Goal: Task Accomplishment & Management: Complete application form

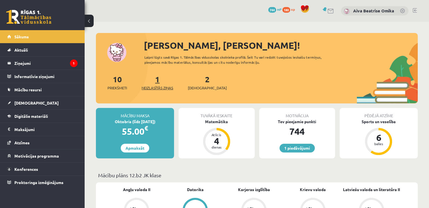
click at [158, 81] on link "1 Neizlasītās ziņas" at bounding box center [158, 82] width 32 height 17
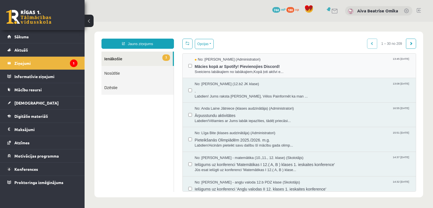
click at [318, 74] on div "No: Ivo Čapiņš (Administratori) 13:45 12/09/2025 Mācies kopā ar Spotify! Pievie…" at bounding box center [299, 66] width 233 height 25
click at [316, 69] on span "Sveiciens labākajiem no labākajiem,Kopā ļoti aktīvi e..." at bounding box center [303, 71] width 216 height 5
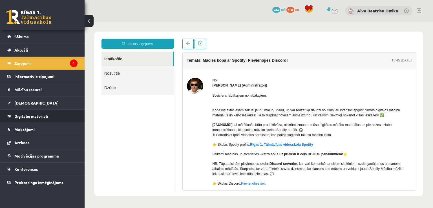
click at [20, 119] on link "Digitālie materiāli" at bounding box center [42, 116] width 70 height 13
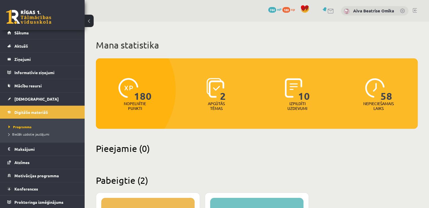
scroll to position [141, 0]
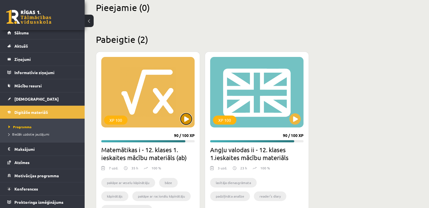
click at [191, 120] on button at bounding box center [185, 118] width 11 height 11
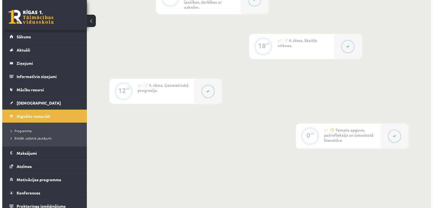
scroll to position [310, 0]
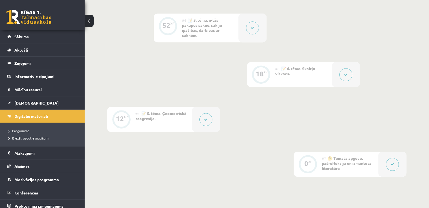
click at [198, 116] on div at bounding box center [206, 119] width 28 height 25
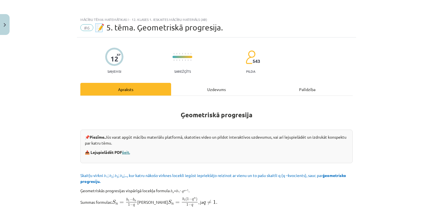
click at [125, 153] on link "šeit." at bounding box center [126, 152] width 8 height 5
click at [15, 20] on div "Mācību tēma: Matemātikas i - 12. klases 1. ieskaites mācību materiāls (ab) #6 📝…" at bounding box center [216, 104] width 433 height 208
click at [0, 24] on button "Close" at bounding box center [5, 24] width 10 height 21
click at [32, 37] on link "Sākums" at bounding box center [42, 36] width 70 height 13
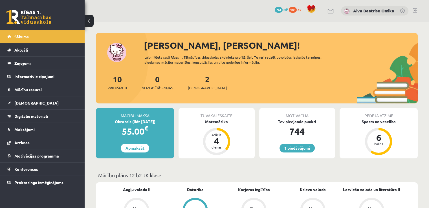
click at [201, 77] on div "2 Ieskaites" at bounding box center [207, 81] width 39 height 17
click at [200, 80] on link "2 Ieskaites" at bounding box center [207, 82] width 39 height 17
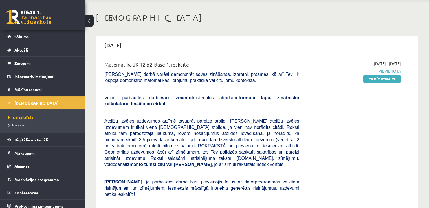
scroll to position [28, 0]
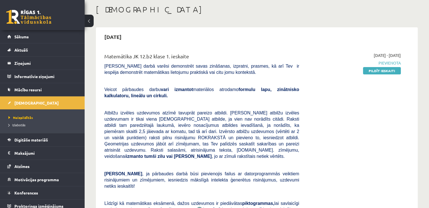
click at [387, 74] on link "Pildīt ieskaiti" at bounding box center [382, 70] width 38 height 7
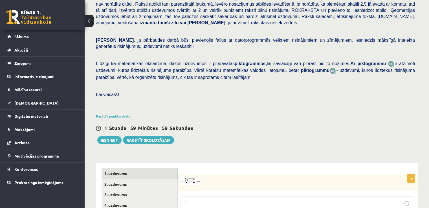
scroll to position [169, 0]
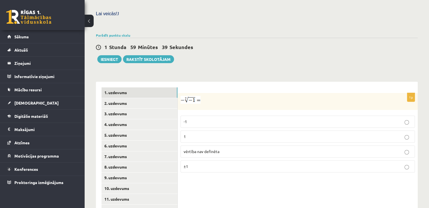
click at [196, 96] on img at bounding box center [190, 100] width 20 height 8
click at [192, 93] on div at bounding box center [298, 101] width 240 height 17
click at [189, 96] on img at bounding box center [190, 100] width 20 height 8
click at [207, 134] on p "1" at bounding box center [298, 137] width 228 height 6
click at [127, 98] on link "2. uzdevums" at bounding box center [140, 103] width 76 height 10
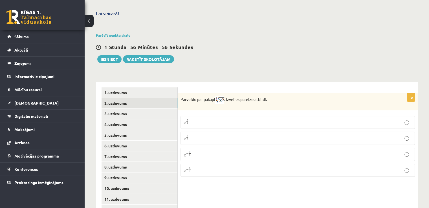
click at [195, 116] on label "x 7 5 x 7 5" at bounding box center [297, 122] width 234 height 13
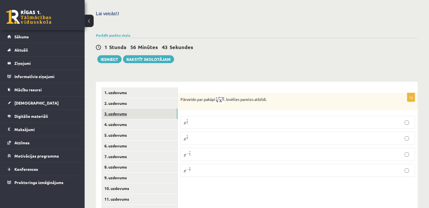
click at [151, 109] on link "3. uzdevums" at bounding box center [140, 114] width 76 height 10
click at [300, 122] on fieldset "Atbildē komata vietā lieto punktu, piemēram, 5.8 Atbilde -" at bounding box center [297, 127] width 234 height 20
click at [300, 125] on input "text" at bounding box center [290, 130] width 42 height 10
drag, startPoint x: 299, startPoint y: 118, endPoint x: 185, endPoint y: 117, distance: 113.9
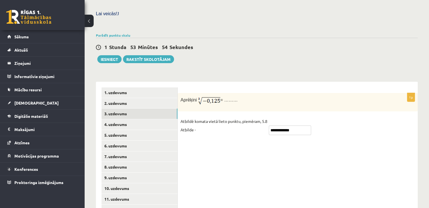
click at [188, 117] on fieldset "**********" at bounding box center [297, 127] width 234 height 20
type input "*"
type input "**********"
click at [268, 169] on div "**********" at bounding box center [298, 167] width 240 height 171
click at [123, 119] on link "4. uzdevums" at bounding box center [140, 124] width 76 height 10
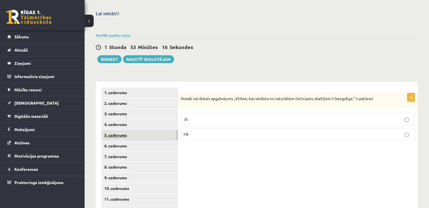
click at [126, 130] on link "5. uzdevums" at bounding box center [140, 135] width 76 height 10
click at [129, 141] on link "6. uzdevums" at bounding box center [140, 146] width 76 height 10
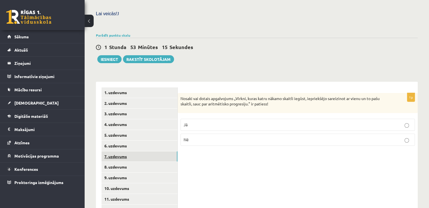
click at [130, 151] on link "7. uzdevums" at bounding box center [140, 156] width 76 height 10
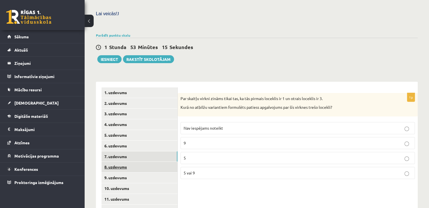
click at [133, 162] on link "8. uzdevums" at bounding box center [140, 167] width 76 height 10
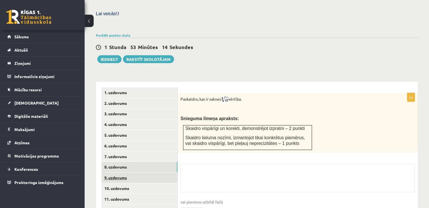
click at [135, 173] on link "9. uzdevums" at bounding box center [140, 178] width 76 height 10
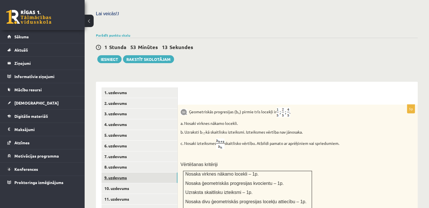
click at [132, 173] on link "9. uzdevums" at bounding box center [140, 178] width 76 height 10
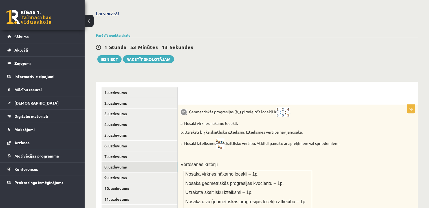
click at [130, 162] on link "8. uzdevums" at bounding box center [140, 167] width 76 height 10
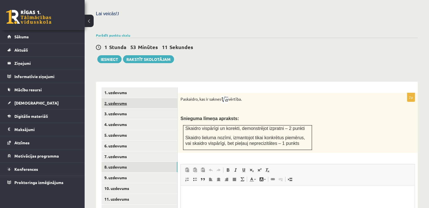
scroll to position [0, 0]
click at [129, 98] on link "2. uzdevums" at bounding box center [140, 103] width 76 height 10
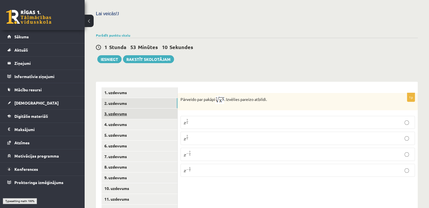
click at [132, 109] on link "3. uzdevums" at bounding box center [140, 114] width 76 height 10
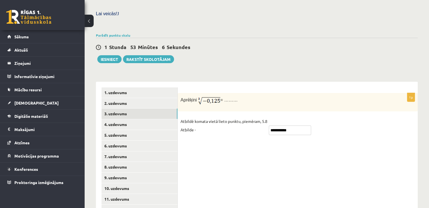
drag, startPoint x: 306, startPoint y: 122, endPoint x: 279, endPoint y: 122, distance: 27.4
click at [279, 122] on fieldset "**********" at bounding box center [297, 127] width 234 height 20
type input "****"
click at [221, 130] on div "1p Aprēķini = ……… Atbildē komata vietā lieto punktu, piemēram, 5.8 Atbilde - **…" at bounding box center [298, 167] width 240 height 171
click at [133, 119] on link "4. uzdevums" at bounding box center [140, 124] width 76 height 10
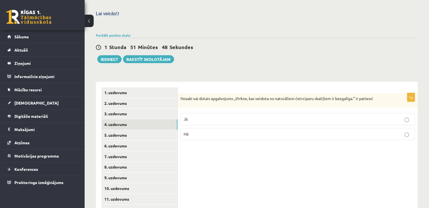
click at [208, 87] on form "1p Nosaki vai dotais apgalvojums „Virkne, kas veidota no naturāliem četrciparu …" at bounding box center [297, 116] width 229 height 58
click at [203, 116] on p "Jā" at bounding box center [298, 119] width 228 height 6
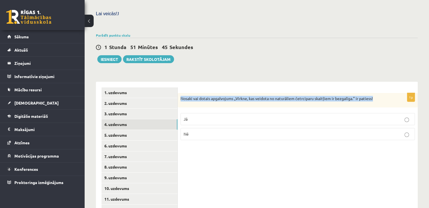
drag, startPoint x: 179, startPoint y: 87, endPoint x: 386, endPoint y: 75, distance: 207.0
click at [386, 87] on form "1p Nosaki vai dotais apgalvojums „Virkne, kas veidota no naturāliem četrciparu …" at bounding box center [297, 116] width 229 height 58
copy p "Nosaki vai dotais apgalvojums „Virkne, kas veidota no naturāliem četrciparu ska…"
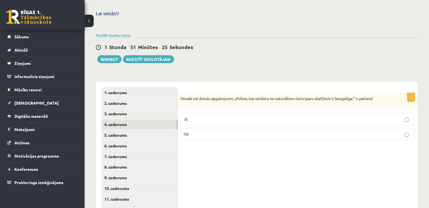
click at [245, 128] on label "Nē" at bounding box center [297, 134] width 234 height 12
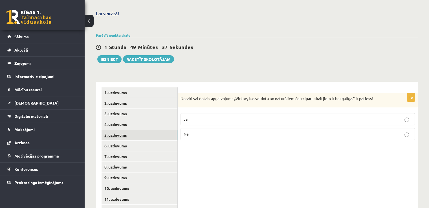
click at [120, 130] on link "5. uzdevums" at bounding box center [140, 135] width 76 height 10
click at [210, 129] on label "Nē" at bounding box center [297, 135] width 234 height 12
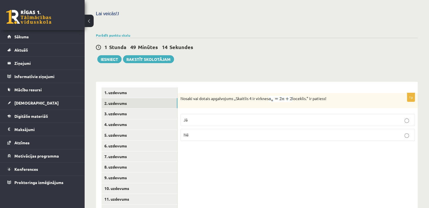
drag, startPoint x: 178, startPoint y: 87, endPoint x: 370, endPoint y: 72, distance: 193.4
click at [370, 82] on div "1p Nosaki vai dotais apgalvojums „Skaitlis 4 ir virknes loceklis.” ir patiess! …" at bounding box center [298, 167] width 240 height 171
copy p "Nosaki vai dotais apgalvojums „Skaitlis 4 ir virknes loceklis.” ir patiess!"
click at [246, 52] on div "Matemātika JK 12.b2 klase 1. ieskaite , Aiva Beatrise Omika (12.b2 JK klase) Pā…" at bounding box center [257, 59] width 344 height 412
click at [212, 117] on p "Jā" at bounding box center [298, 120] width 228 height 6
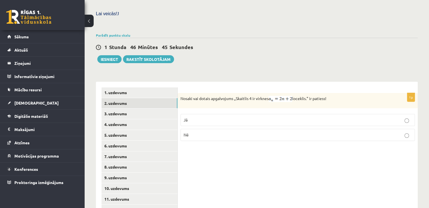
click at [222, 54] on div "Matemātika JK 12.b2 klase 1. ieskaite , Aiva Beatrise Omika (12.b2 JK klase) Pā…" at bounding box center [257, 59] width 344 height 412
click at [128, 98] on link "2. uzdevums" at bounding box center [140, 103] width 76 height 10
click at [126, 98] on link "2. uzdevums" at bounding box center [140, 103] width 76 height 10
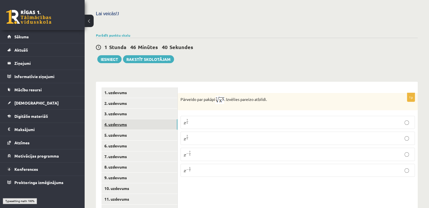
click at [125, 119] on link "4. uzdevums" at bounding box center [140, 124] width 76 height 10
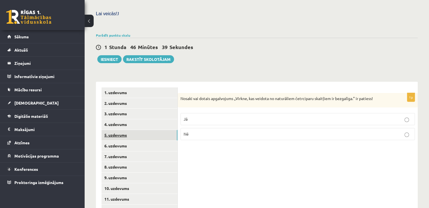
click at [125, 130] on link "5. uzdevums" at bounding box center [140, 135] width 76 height 10
click at [126, 141] on link "6. uzdevums" at bounding box center [140, 146] width 76 height 10
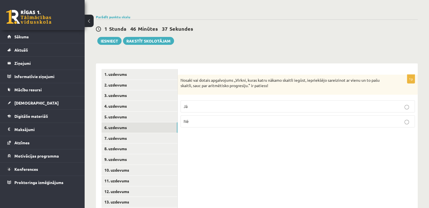
scroll to position [197, 0]
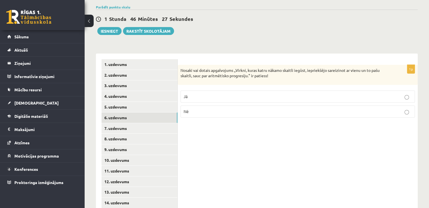
click at [228, 109] on p "Nē" at bounding box center [298, 112] width 228 height 6
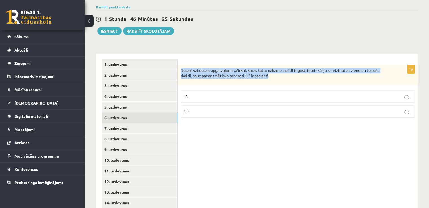
drag, startPoint x: 179, startPoint y: 59, endPoint x: 307, endPoint y: 69, distance: 128.4
click at [307, 69] on div "Nosaki vai dotais apgalvojums „Virkni, kuras katru nākamo skaitli iegūst, iepri…" at bounding box center [298, 75] width 240 height 20
copy p "Nosaki vai dotais apgalvojums „Virkni, kuras katru nākamo skaitli iegūst, iepri…"
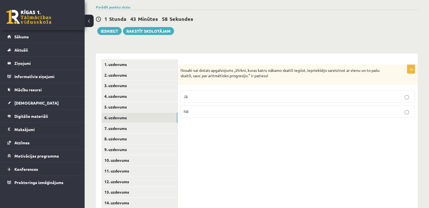
click at [287, 136] on div "1p Nosaki vai dotais apgalvojums „Virkni, kuras katru nākamo skaitli iegūst, ie…" at bounding box center [298, 139] width 240 height 171
click at [134, 123] on link "7. uzdevums" at bounding box center [140, 128] width 76 height 10
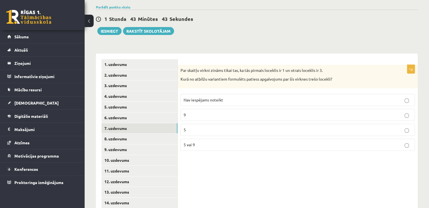
click at [203, 97] on span "Nav iespējams noteikt" at bounding box center [203, 99] width 39 height 5
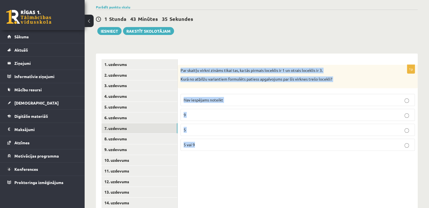
drag, startPoint x: 182, startPoint y: 58, endPoint x: 258, endPoint y: 146, distance: 116.5
click at [258, 147] on div "1p Par skaitļu virkni zināms tikai tas, ka tās pirmais loceklis ir 1 un otrais …" at bounding box center [298, 139] width 240 height 171
copy div "Par skaitļu virkni zināms tikai tas, ka tās pirmais loceklis ir 1 un otrais loc…"
click at [283, 35] on div "Matemātika JK 12.b2 klase 1. ieskaite , Aiva Beatrise Omika (12.b2 JK klase) Pā…" at bounding box center [257, 30] width 344 height 412
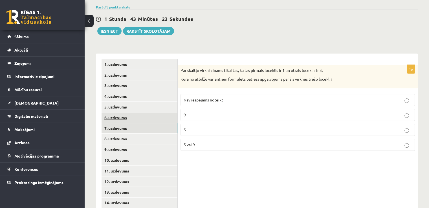
click at [131, 113] on link "6. uzdevums" at bounding box center [140, 118] width 76 height 10
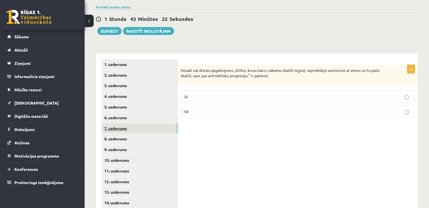
click at [129, 123] on link "7. uzdevums" at bounding box center [140, 128] width 76 height 10
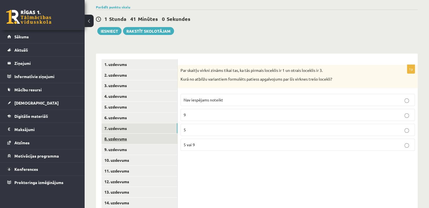
click at [137, 134] on link "8. uzdevums" at bounding box center [140, 139] width 76 height 10
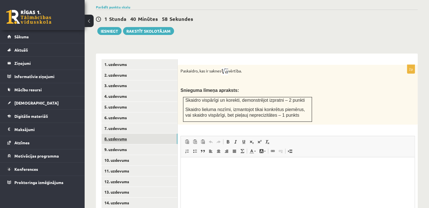
scroll to position [0, 0]
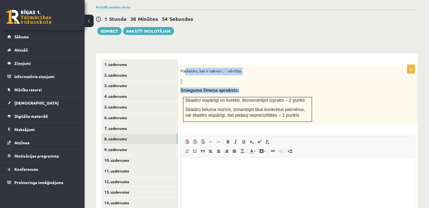
drag, startPoint x: 185, startPoint y: 52, endPoint x: 355, endPoint y: 99, distance: 176.3
click at [355, 99] on div "Paskaidro, kas ir saknes vērtība. Snieguma līmeņa apraksts: Skaidro vispārīgi u…" at bounding box center [298, 95] width 240 height 60
click at [197, 68] on p "Paskaidro, kas ir saknes vērtība." at bounding box center [283, 72] width 206 height 8
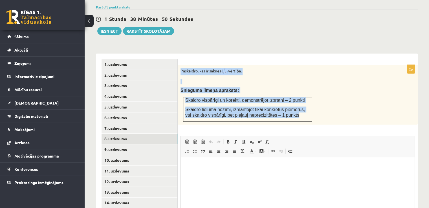
drag, startPoint x: 178, startPoint y: 56, endPoint x: 287, endPoint y: 102, distance: 119.3
click at [287, 102] on div "Paskaidro, kas ir saknes vērtība. Snieguma līmeņa apraksts: Skaidro vispārīgi u…" at bounding box center [298, 95] width 240 height 60
copy div "Paskaidro, kas ir saknes vērtība. Snieguma līmeņa apraksts: Skaidro vispārīgi u…"
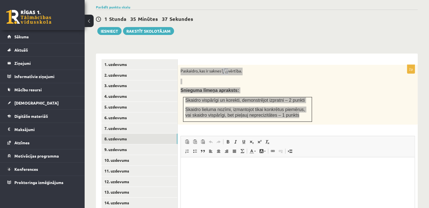
click at [260, 172] on html at bounding box center [298, 165] width 234 height 17
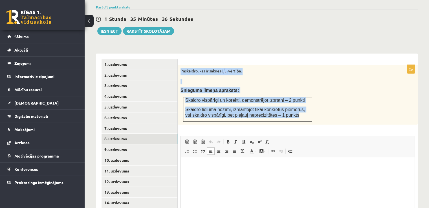
click at [361, 72] on div "Paskaidro, kas ir saknes vērtība. Snieguma līmeņa apraksts: Skaidro vispārīgi u…" at bounding box center [298, 95] width 240 height 60
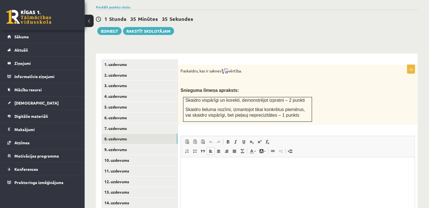
click at [310, 116] on div "2p Paskaidro, kas ir saknes vērtība. Snieguma līmeņa apraksts: Skaidro vispārīg…" at bounding box center [298, 159] width 240 height 188
click at [242, 174] on html at bounding box center [298, 165] width 234 height 17
click at [158, 134] on link "8. uzdevums" at bounding box center [140, 139] width 76 height 10
click at [151, 144] on link "9. uzdevums" at bounding box center [140, 149] width 76 height 10
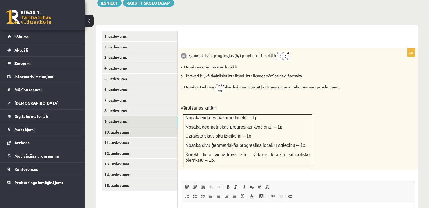
click at [138, 127] on link "10. uzdevums" at bounding box center [140, 132] width 76 height 10
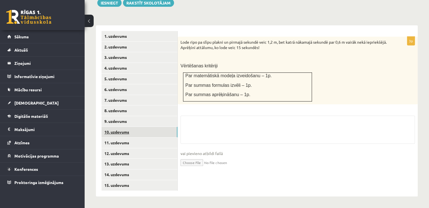
scroll to position [213, 0]
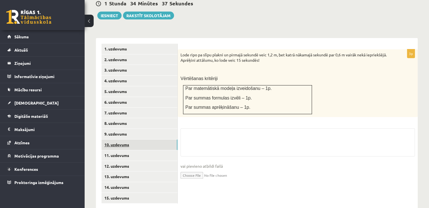
click at [132, 140] on link "10. uzdevums" at bounding box center [140, 145] width 76 height 10
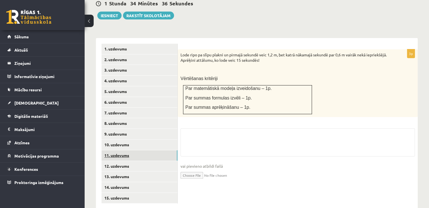
click at [133, 150] on link "11. uzdevums" at bounding box center [140, 155] width 76 height 10
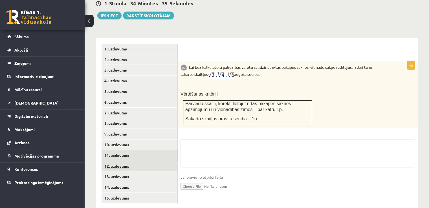
click at [135, 161] on link "12. uzdevums" at bounding box center [140, 166] width 76 height 10
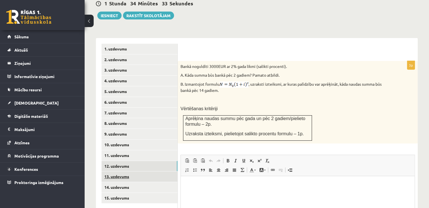
scroll to position [0, 0]
click at [134, 171] on link "13. uzdevums" at bounding box center [140, 176] width 76 height 10
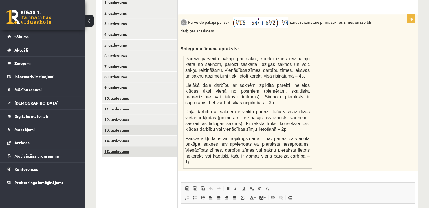
scroll to position [269, 0]
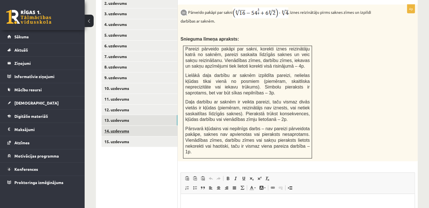
click at [132, 126] on link "14. uzdevums" at bounding box center [140, 131] width 76 height 10
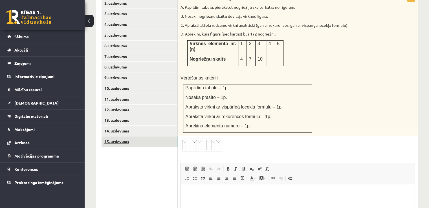
click at [127, 136] on link "15. uzdevums" at bounding box center [140, 141] width 76 height 10
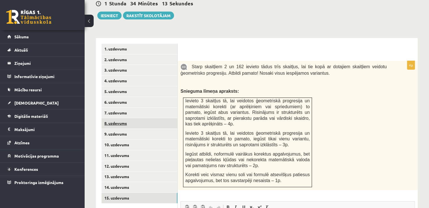
scroll to position [0, 0]
click at [131, 118] on link "8. uzdevums" at bounding box center [140, 123] width 76 height 10
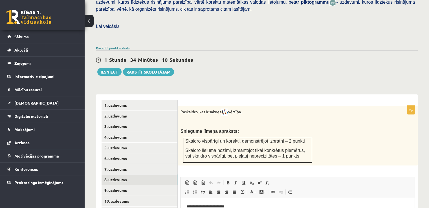
click at [111, 46] on link "Parādīt punktu skalu" at bounding box center [113, 48] width 34 height 5
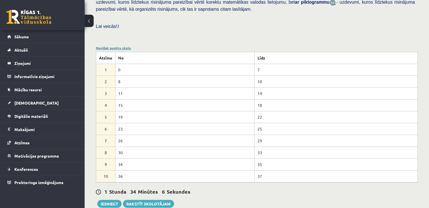
click at [107, 46] on link "Noslēpt punktu skalu" at bounding box center [113, 48] width 35 height 5
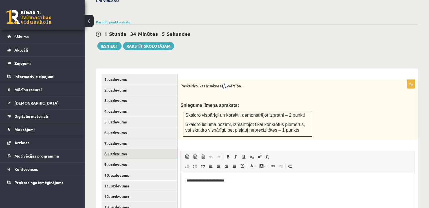
scroll to position [213, 0]
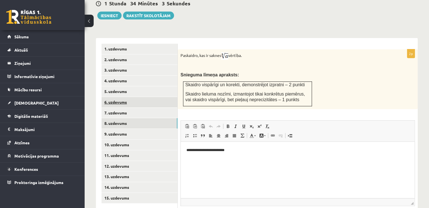
click at [123, 97] on link "6. uzdevums" at bounding box center [140, 102] width 76 height 10
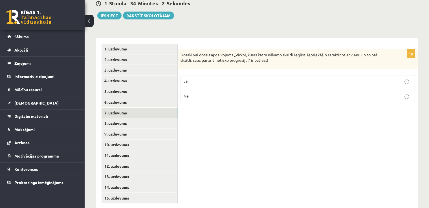
click at [123, 108] on link "7. uzdevums" at bounding box center [140, 113] width 76 height 10
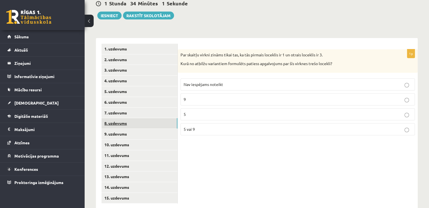
click at [124, 118] on link "8. uzdevums" at bounding box center [140, 123] width 76 height 10
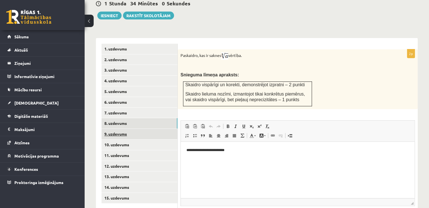
scroll to position [0, 0]
click at [125, 129] on link "9. uzdevums" at bounding box center [140, 134] width 76 height 10
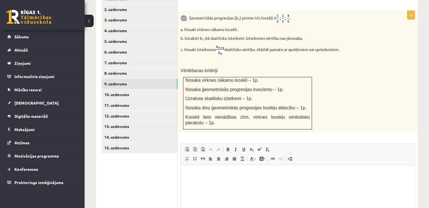
scroll to position [319, 0]
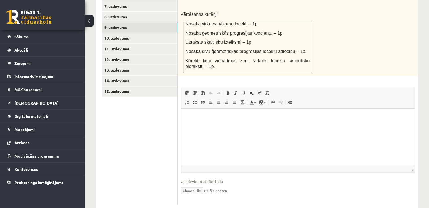
click at [199, 184] on input "file" at bounding box center [297, 190] width 234 height 12
type input "**********"
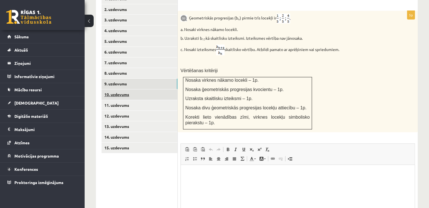
click at [125, 89] on link "10. uzdevums" at bounding box center [140, 94] width 76 height 10
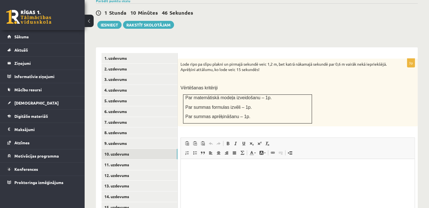
scroll to position [198, 0]
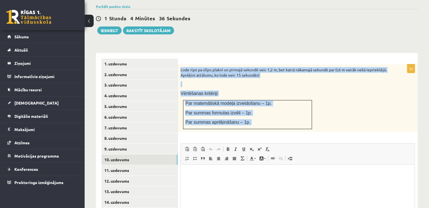
drag, startPoint x: 179, startPoint y: 54, endPoint x: 324, endPoint y: 145, distance: 170.5
click at [324, 145] on div "3p Lode ripo pa slīpu plakni un pirmajā sekundē veic 1,2 m, bet katrā nākamajā …" at bounding box center [298, 162] width 240 height 196
copy div "Lode ripo pa slīpu plakni un pirmajā sekundē veic 1,2 m, bet katrā nākamajā sek…"
click at [332, 92] on div "Lode ripo pa slīpu plakni un pirmajā sekundē veic 1,2 m, bet katrā nākamajā sek…" at bounding box center [298, 98] width 240 height 68
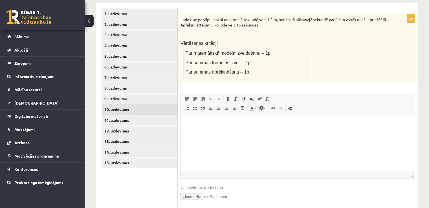
scroll to position [254, 0]
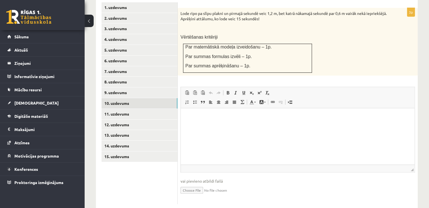
click at [186, 184] on input "file" at bounding box center [297, 190] width 234 height 12
type input "**********"
click at [141, 109] on link "11. uzdevums" at bounding box center [140, 114] width 76 height 10
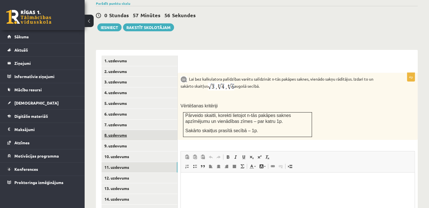
scroll to position [198, 0]
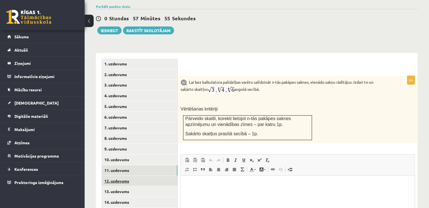
click at [122, 176] on link "12. uzdevums" at bounding box center [140, 181] width 76 height 10
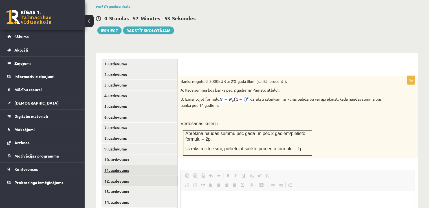
scroll to position [0, 0]
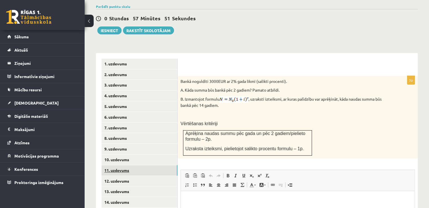
click at [120, 165] on link "11. uzdevums" at bounding box center [140, 170] width 76 height 10
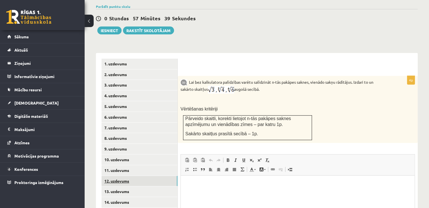
click at [115, 176] on link "12. uzdevums" at bounding box center [140, 181] width 76 height 10
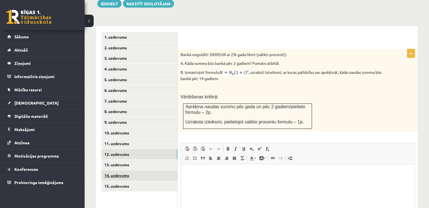
click at [118, 170] on link "14. uzdevums" at bounding box center [140, 175] width 76 height 10
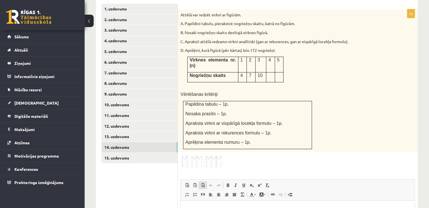
scroll to position [225, 0]
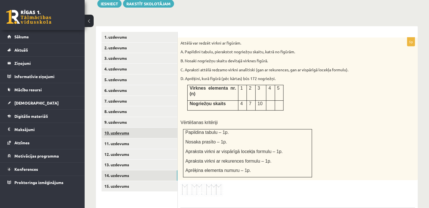
click at [119, 128] on link "10. uzdevums" at bounding box center [140, 133] width 76 height 10
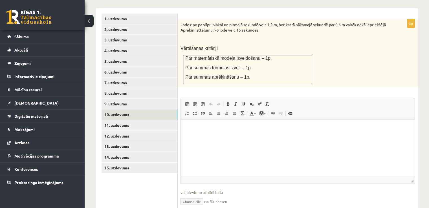
scroll to position [253, 0]
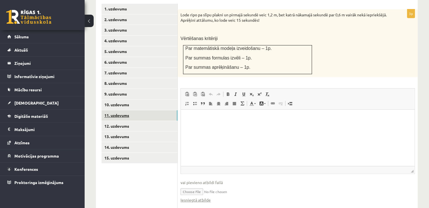
click at [139, 110] on link "11. uzdevums" at bounding box center [140, 115] width 76 height 10
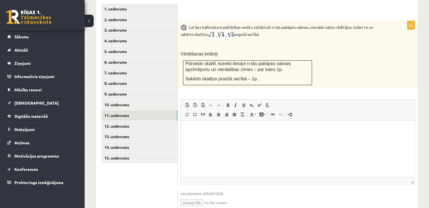
scroll to position [0, 0]
click at [219, 31] on img at bounding box center [221, 35] width 26 height 8
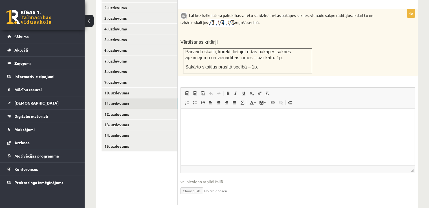
scroll to position [265, 0]
click at [195, 184] on input "file" at bounding box center [297, 190] width 234 height 12
type input "**********"
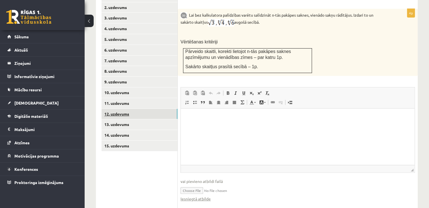
click at [114, 109] on link "12. uzdevums" at bounding box center [140, 114] width 76 height 10
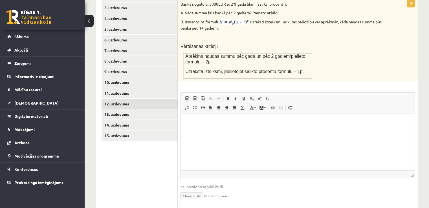
scroll to position [281, 0]
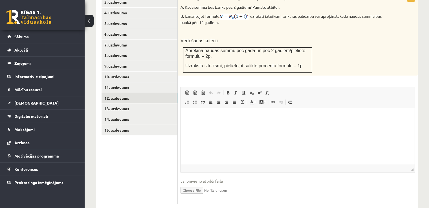
click at [190, 184] on input "file" at bounding box center [297, 190] width 234 height 12
type input "**********"
click at [239, 125] on html at bounding box center [298, 116] width 234 height 17
click at [182, 117] on html "**********" at bounding box center [298, 116] width 234 height 17
click at [198, 123] on p "Editor, wiswyg-editor-user-answer-47024946556220" at bounding box center [297, 126] width 222 height 6
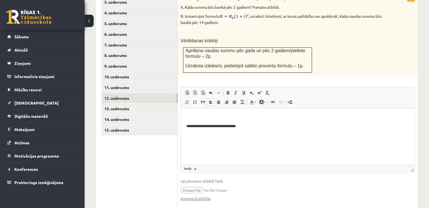
click at [185, 122] on html "**********" at bounding box center [298, 121] width 234 height 27
click at [305, 119] on p "**********" at bounding box center [297, 117] width 223 height 6
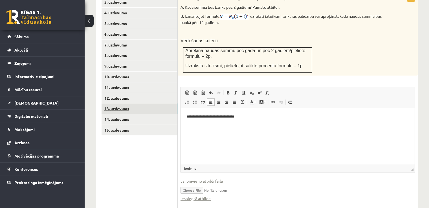
click at [132, 103] on link "13. uzdevums" at bounding box center [140, 108] width 76 height 10
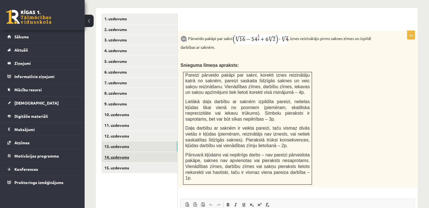
scroll to position [253, 0]
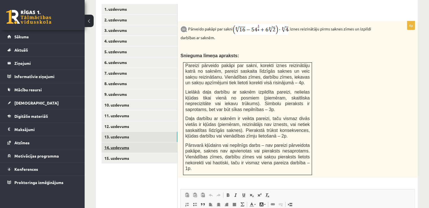
click at [123, 142] on link "14. uzdevums" at bounding box center [140, 147] width 76 height 10
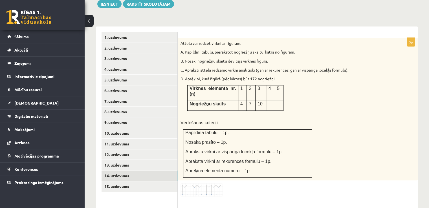
scroll to position [0, 0]
click at [326, 136] on div "Attēlā var redzēt virkni ar figūrām. A. Papildini tabulu, pierakstot nogriežņu …" at bounding box center [298, 109] width 240 height 143
click at [138, 160] on link "13. uzdevums" at bounding box center [140, 165] width 76 height 10
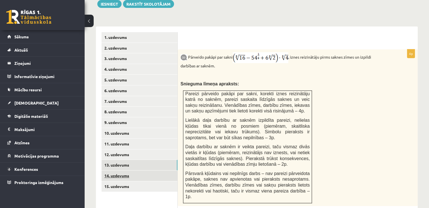
click at [131, 171] on link "14. uzdevums" at bounding box center [140, 176] width 76 height 10
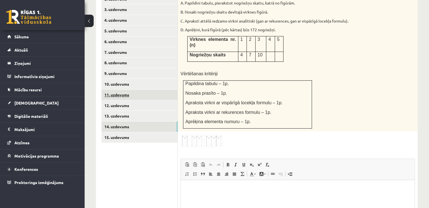
scroll to position [281, 0]
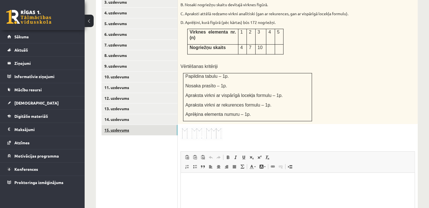
click at [160, 125] on link "15. uzdevums" at bounding box center [140, 130] width 76 height 10
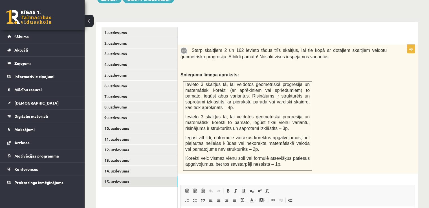
scroll to position [243, 0]
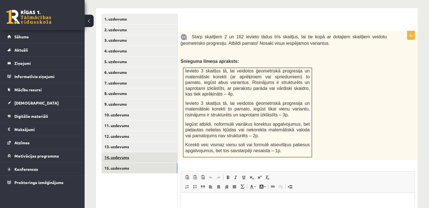
click at [144, 152] on link "14. uzdevums" at bounding box center [140, 157] width 76 height 10
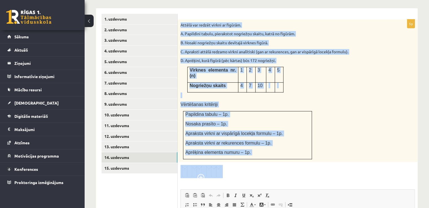
drag, startPoint x: 178, startPoint y: 12, endPoint x: 254, endPoint y: 153, distance: 160.2
click at [254, 153] on div "5p Attēlā var redzēt virkni ar figūrām. A. Papildini tabulu, pierakstot nogriež…" at bounding box center [298, 162] width 240 height 287
copy div "Attēlā var redzēt virkni ar figūrām. A. Papildini tabulu, pierakstot nogriežņu …"
click at [367, 92] on p at bounding box center [283, 95] width 206 height 6
click at [345, 135] on div "Attēlā var redzēt virkni ar figūrām. A. Papildini tabulu, pierakstot nogriežņu …" at bounding box center [298, 90] width 240 height 143
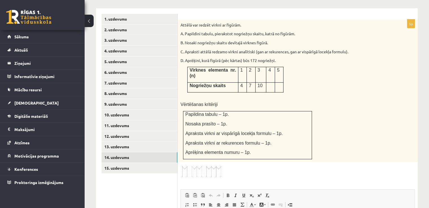
click at [312, 165] on div "5p Attēlā var redzēt virkni ar figūrām. A. Papildini tabulu, pierakstot nogriež…" at bounding box center [298, 162] width 240 height 287
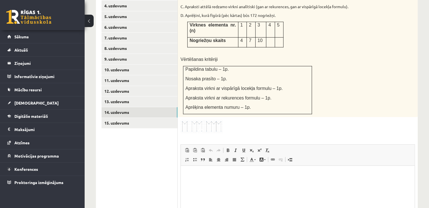
scroll to position [339, 0]
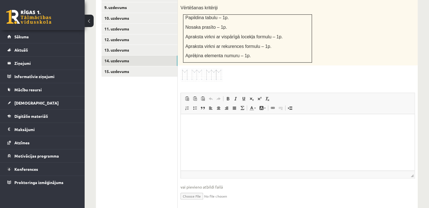
click at [195, 190] on input "file" at bounding box center [297, 196] width 234 height 12
type input "**********"
click at [142, 66] on link "15. uzdevums" at bounding box center [140, 71] width 76 height 10
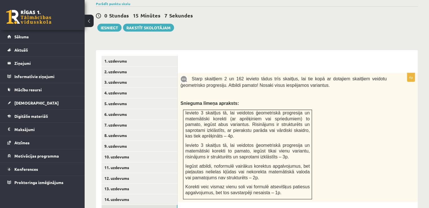
scroll to position [215, 0]
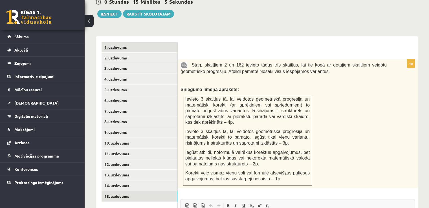
click at [131, 42] on link "1. uzdevums" at bounding box center [140, 47] width 76 height 10
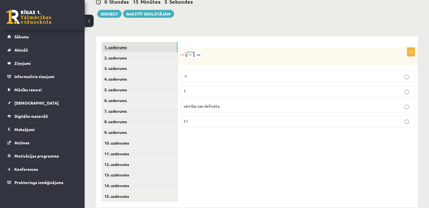
scroll to position [213, 0]
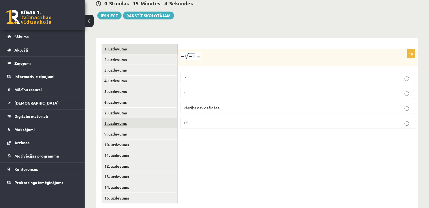
click at [118, 118] on link "8. uzdevums" at bounding box center [140, 123] width 76 height 10
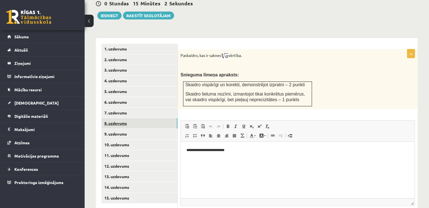
scroll to position [0, 0]
click at [120, 129] on link "9. uzdevums" at bounding box center [140, 134] width 76 height 10
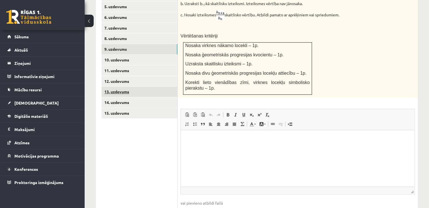
scroll to position [269, 0]
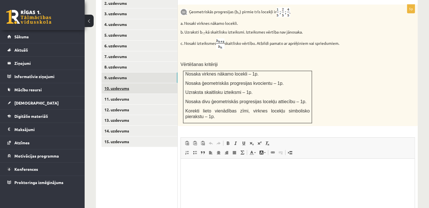
click at [126, 83] on link "10. uzdevums" at bounding box center [140, 88] width 76 height 10
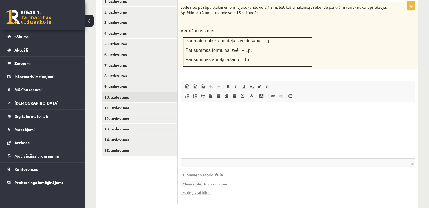
scroll to position [0, 0]
click at [123, 103] on link "11. uzdevums" at bounding box center [140, 108] width 76 height 10
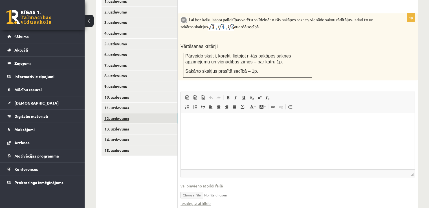
click at [125, 113] on link "12. uzdevums" at bounding box center [140, 118] width 76 height 10
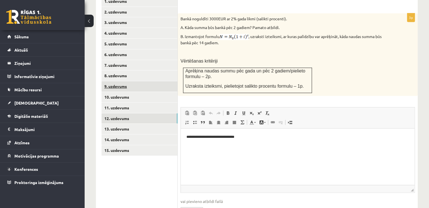
scroll to position [232, 0]
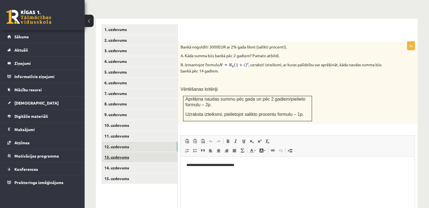
click at [130, 152] on link "13. uzdevums" at bounding box center [140, 157] width 76 height 10
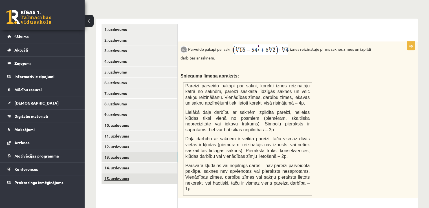
click at [132, 173] on link "15. uzdevums" at bounding box center [140, 178] width 76 height 10
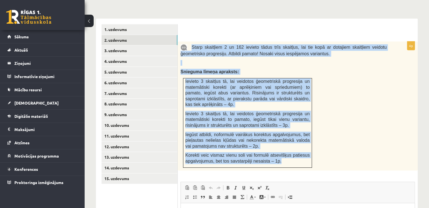
drag, startPoint x: 196, startPoint y: 36, endPoint x: 283, endPoint y: 154, distance: 146.6
click at [283, 154] on div "Starp skaitļiem 2 un 162 ievieto tādus trīs skaitļus, lai tie kopā ar dotajiem …" at bounding box center [298, 105] width 240 height 129
copy div "Starp skaitļiem 2 un 162 ievieto tādus trīs skaitļus, lai tie kopā ar dotajiem …"
click at [262, 111] on span "Ievieto 3 skaitļus tā, lai veidotos ģeometriskā progresija un matemātiski korek…" at bounding box center [247, 119] width 124 height 16
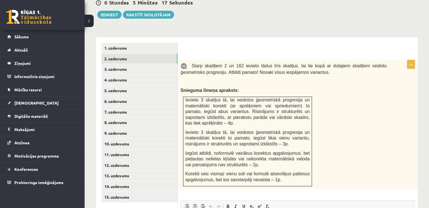
scroll to position [261, 0]
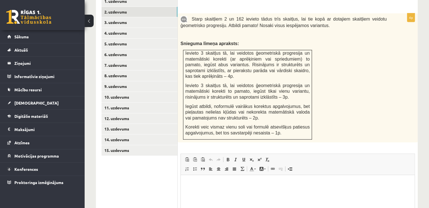
click at [110, 144] on ul "1. uzdevums 2. uzdevums 3. uzdevums 4. uzdevums 5. uzdevums 6. uzdevums 7. uzde…" at bounding box center [140, 133] width 76 height 275
click at [110, 145] on link "15. uzdevums" at bounding box center [140, 150] width 76 height 10
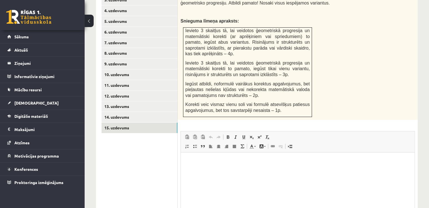
scroll to position [327, 0]
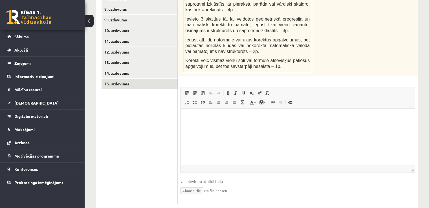
click at [190, 184] on input "file" at bounding box center [297, 190] width 234 height 12
type input "**********"
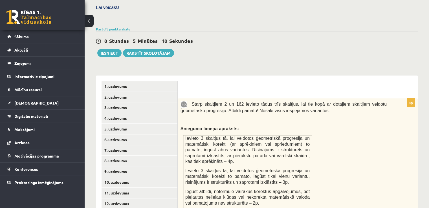
scroll to position [158, 0]
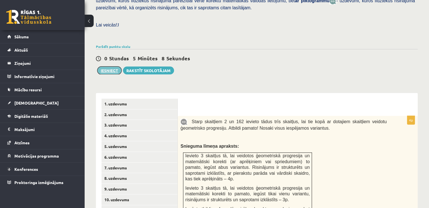
click at [112, 67] on button "Iesniegt" at bounding box center [109, 71] width 24 height 8
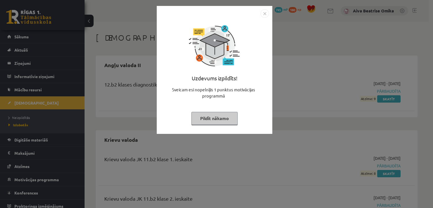
click at [208, 120] on button "Pildīt nākamo" at bounding box center [214, 118] width 46 height 13
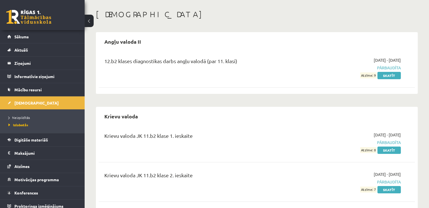
scroll to position [56, 0]
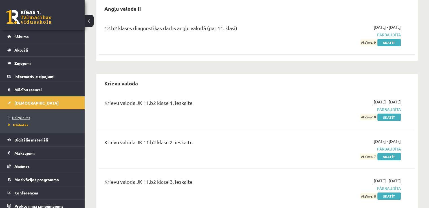
click at [23, 116] on span "Neizpildītās" at bounding box center [18, 117] width 21 height 5
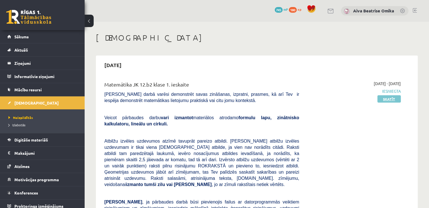
click at [393, 101] on link "Skatīt" at bounding box center [388, 98] width 23 height 7
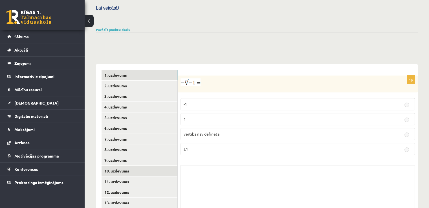
scroll to position [201, 0]
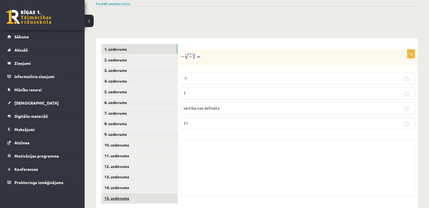
click at [120, 193] on link "15. uzdevums" at bounding box center [140, 198] width 76 height 10
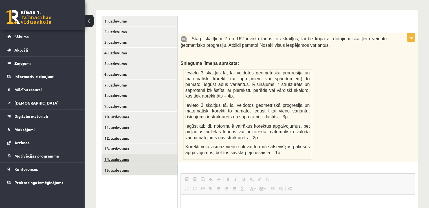
scroll to position [0, 0]
click at [144, 154] on link "14. uzdevums" at bounding box center [140, 159] width 76 height 10
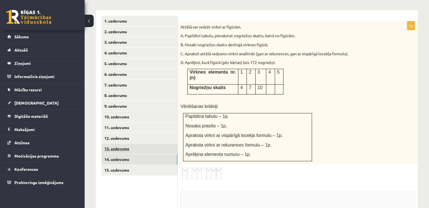
click at [134, 144] on link "13. uzdevums" at bounding box center [140, 149] width 76 height 10
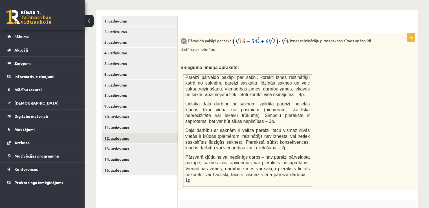
click at [134, 133] on link "12. uzdevums" at bounding box center [140, 138] width 76 height 10
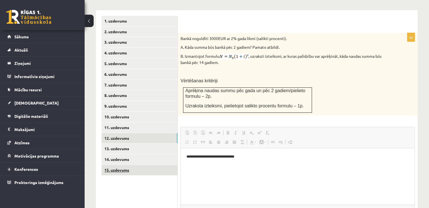
click at [133, 165] on link "15. uzdevums" at bounding box center [140, 170] width 76 height 10
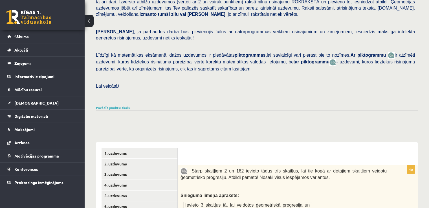
scroll to position [88, 0]
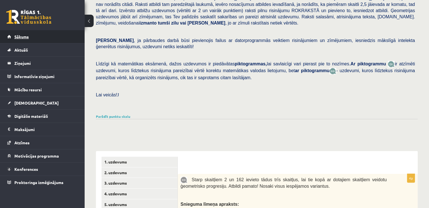
click at [23, 32] on link "Sākums" at bounding box center [42, 36] width 70 height 13
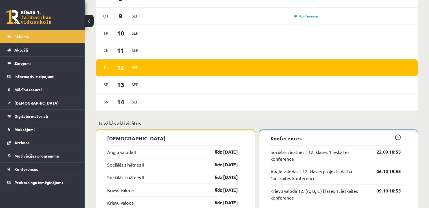
scroll to position [395, 0]
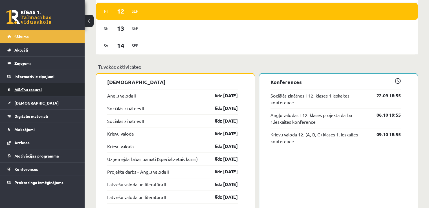
click at [37, 88] on span "Mācību resursi" at bounding box center [27, 89] width 27 height 5
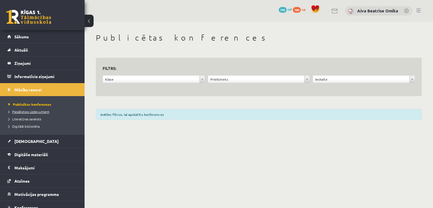
click at [31, 112] on span "Pieslēgties Uzdevumiem" at bounding box center [28, 111] width 41 height 5
click at [163, 83] on div "Klase" at bounding box center [154, 79] width 102 height 8
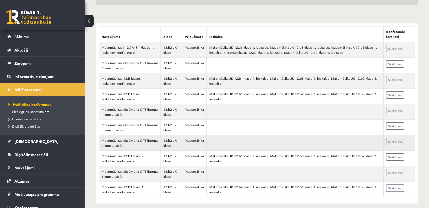
scroll to position [97, 0]
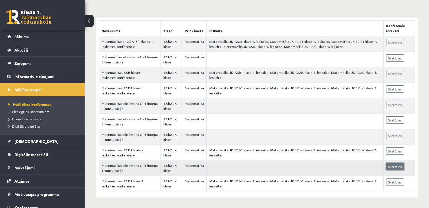
click at [392, 167] on link "Skatīties" at bounding box center [395, 166] width 18 height 7
click at [31, 143] on span "[DEMOGRAPHIC_DATA]" at bounding box center [36, 141] width 44 height 5
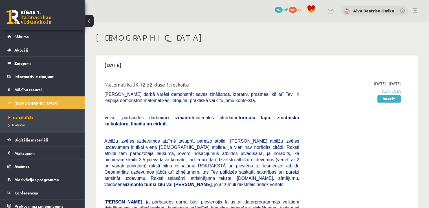
click at [401, 101] on div "2025-09-01 - 2025-09-15 Iesniegta Skatīt" at bounding box center [354, 185] width 102 height 209
click at [399, 100] on link "Skatīt" at bounding box center [388, 98] width 23 height 7
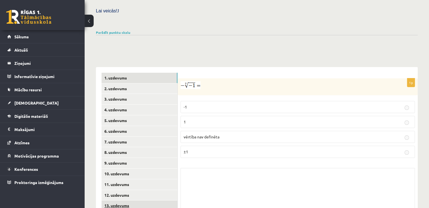
scroll to position [201, 0]
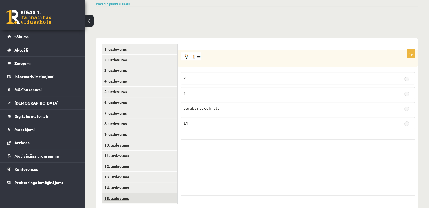
click at [136, 193] on link "15. uzdevums" at bounding box center [140, 198] width 76 height 10
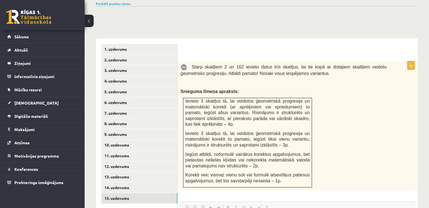
scroll to position [0, 0]
click at [38, 65] on legend "Ziņojumi 0" at bounding box center [45, 63] width 63 height 13
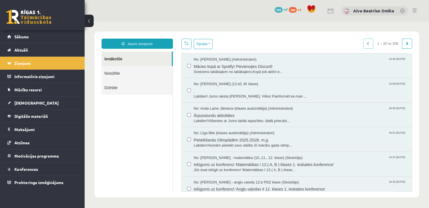
click at [313, 74] on div "No: [PERSON_NAME] (Administratori) 13:45 [DATE] Mācies kopā ar Spotify! Pievien…" at bounding box center [297, 66] width 230 height 25
click at [308, 97] on span "Labdien! Jums raksta [PERSON_NAME], Vēlos Painformēt ka man ..." at bounding box center [300, 96] width 212 height 5
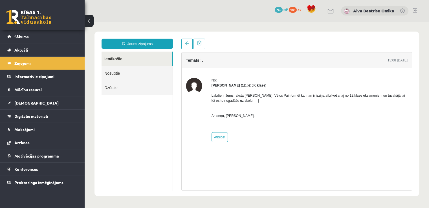
click at [218, 143] on div "No: [PERSON_NAME] (12.b2 JK klase) Labdien! Jums raksta [PERSON_NAME], Vēlos Pa…" at bounding box center [297, 110] width 230 height 84
click at [217, 142] on link "Atbildēt" at bounding box center [219, 137] width 16 height 10
type input "*****"
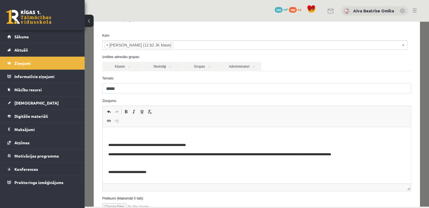
scroll to position [56, 0]
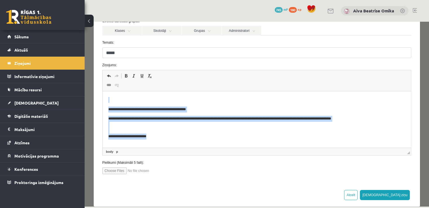
drag, startPoint x: 176, startPoint y: 143, endPoint x: 34, endPoint y: 78, distance: 156.4
click at [102, 91] on html "**********" at bounding box center [256, 118] width 308 height 54
click at [125, 99] on p "Editor, wiswyg-editor-47024978631560-1757684237-1" at bounding box center [256, 100] width 297 height 6
click at [111, 100] on p "Editor, wiswyg-editor-47024978631560-1757684237-1" at bounding box center [256, 100] width 297 height 6
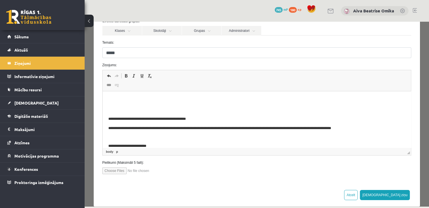
click at [111, 100] on p "Editor, wiswyg-editor-47024978631560-1757684237-1" at bounding box center [256, 100] width 297 height 6
click at [286, 113] on body "**********" at bounding box center [256, 123] width 297 height 52
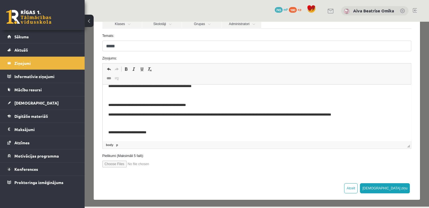
scroll to position [64, 0]
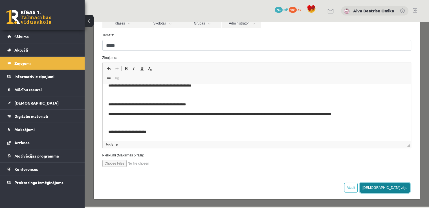
click at [396, 188] on button "[DEMOGRAPHIC_DATA] ziņu" at bounding box center [385, 188] width 50 height 10
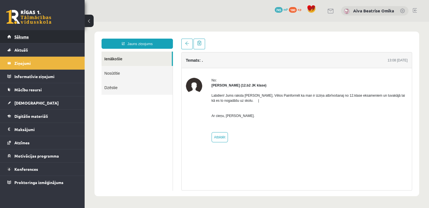
scroll to position [0, 0]
click at [40, 36] on link "Sākums" at bounding box center [42, 36] width 70 height 13
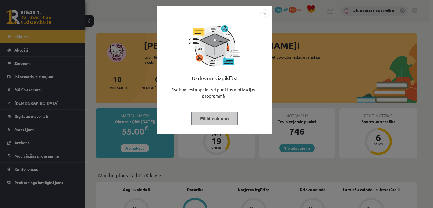
click at [58, 59] on div "Uzdevums izpildīts! Sveicam esi nopelnījis 1 punktus motivācijas programmā Pild…" at bounding box center [216, 104] width 433 height 208
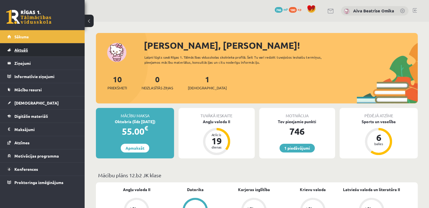
click at [32, 43] on li "Aktuāli Kā mācīties eSKOLĀ Kontakti Normatīvie akti Online konsultācijas Skolot…" at bounding box center [42, 50] width 85 height 14
click at [32, 40] on link "Sākums" at bounding box center [42, 36] width 70 height 13
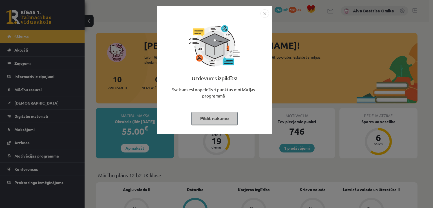
click at [212, 123] on button "Pildīt nākamo" at bounding box center [214, 118] width 46 height 13
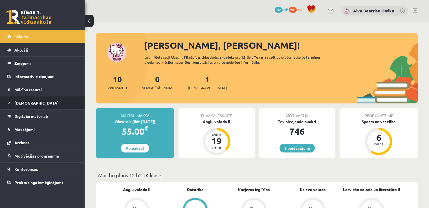
click at [34, 104] on link "[DEMOGRAPHIC_DATA]" at bounding box center [42, 102] width 70 height 13
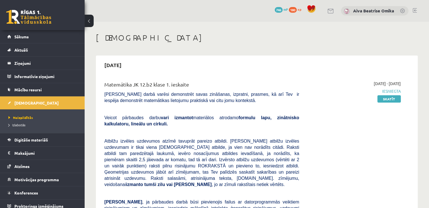
scroll to position [4, 0]
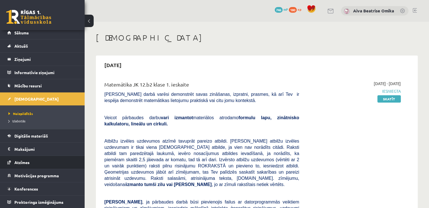
click at [35, 168] on li "Atzīmes" at bounding box center [42, 163] width 85 height 14
click at [33, 159] on link "Atzīmes" at bounding box center [42, 162] width 70 height 13
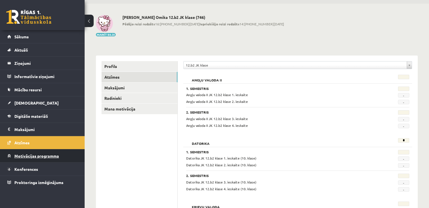
scroll to position [28, 0]
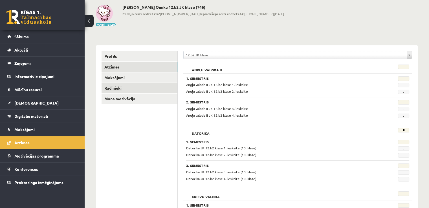
click at [127, 90] on link "Radinieki" at bounding box center [140, 88] width 76 height 10
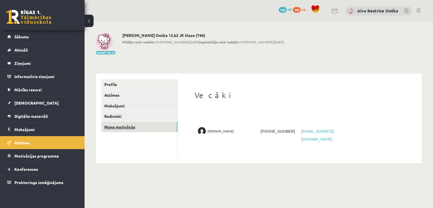
click at [141, 129] on link "Mana motivācija" at bounding box center [140, 127] width 76 height 10
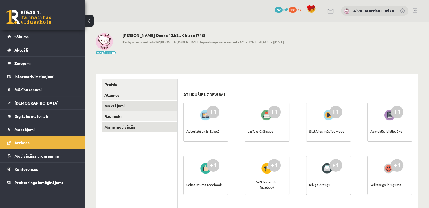
click at [137, 104] on link "Maksājumi" at bounding box center [140, 106] width 76 height 10
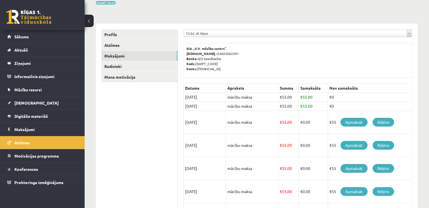
scroll to position [56, 0]
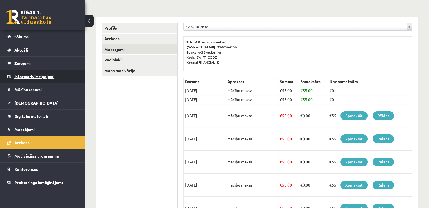
click at [36, 77] on legend "Informatīvie ziņojumi 0" at bounding box center [45, 76] width 63 height 13
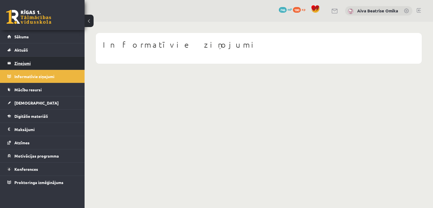
click at [34, 65] on legend "Ziņojumi 0" at bounding box center [45, 63] width 63 height 13
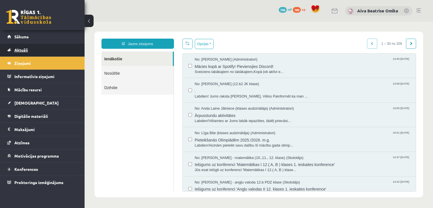
click at [35, 51] on link "Aktuāli" at bounding box center [42, 49] width 70 height 13
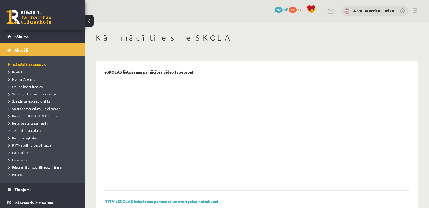
click at [36, 107] on span "Valsts pārbaudījumi un eksāmeni" at bounding box center [34, 108] width 53 height 5
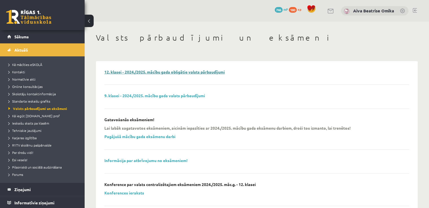
click at [180, 73] on link "12. klasei - 2024./2025. mācību gada obligātie valsts pārbaudījumi" at bounding box center [164, 71] width 120 height 5
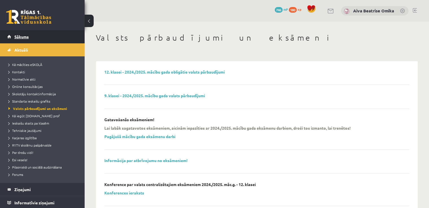
click at [36, 39] on link "Sākums" at bounding box center [42, 36] width 70 height 13
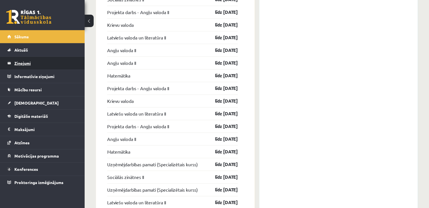
scroll to position [565, 0]
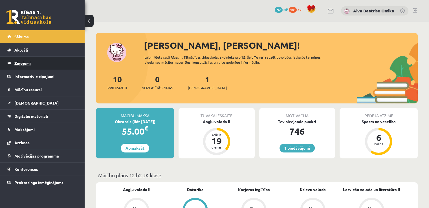
click at [44, 65] on legend "Ziņojumi 0" at bounding box center [45, 63] width 63 height 13
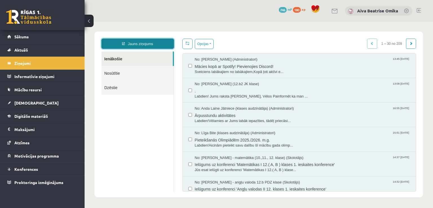
click at [137, 47] on link "Jauns ziņojums" at bounding box center [138, 44] width 72 height 10
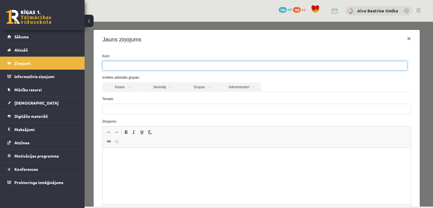
click at [144, 61] on ul at bounding box center [255, 65] width 305 height 9
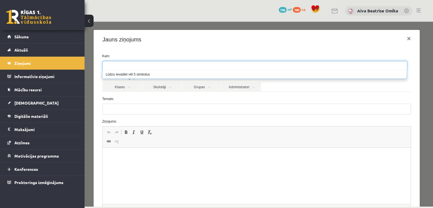
click at [141, 94] on form "Kam: Izvēlies adresātu grupas: Klases Skolotāji Grupas Administratori 12.b2 JK …" at bounding box center [256, 142] width 317 height 177
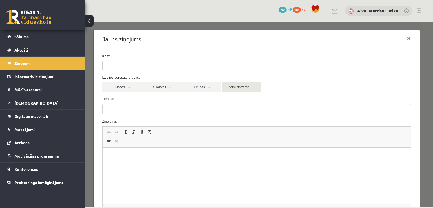
click at [244, 89] on link "Administratori" at bounding box center [241, 87] width 39 height 10
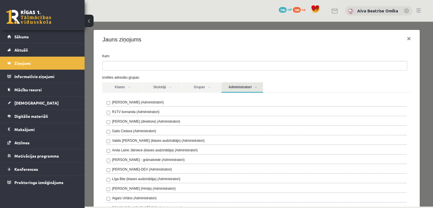
click at [141, 116] on div "[PERSON_NAME] (Administratori) R1TV komanda (Administratori) [PERSON_NAME] (dir…" at bounding box center [257, 185] width 301 height 170
click at [102, 111] on div "[PERSON_NAME] (Administratori) R1TV komanda (Administratori) [PERSON_NAME] (dir…" at bounding box center [256, 186] width 309 height 186
click at [111, 109] on div "R1TV komanda (Administratori)" at bounding box center [257, 112] width 301 height 7
click at [231, 87] on link "Administratori" at bounding box center [242, 87] width 41 height 10
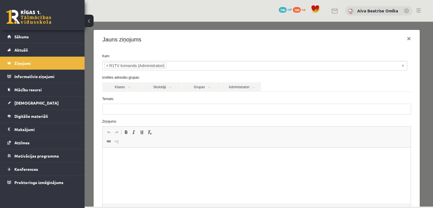
click at [200, 101] on label "Temats:" at bounding box center [256, 98] width 317 height 5
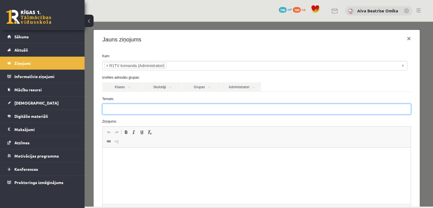
click at [200, 104] on input "Temats:" at bounding box center [256, 109] width 309 height 11
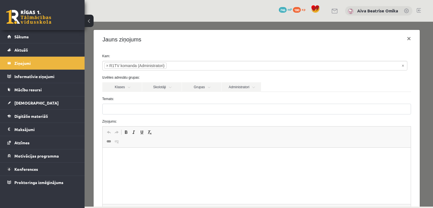
click at [200, 102] on div "Temats:" at bounding box center [256, 105] width 317 height 18
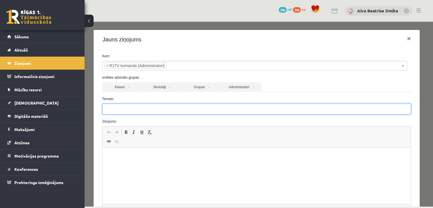
click at [209, 111] on input "Temats:" at bounding box center [256, 109] width 309 height 11
type input "**********"
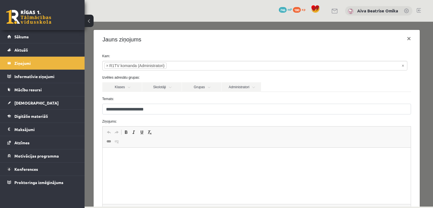
click at [191, 151] on html at bounding box center [256, 156] width 308 height 17
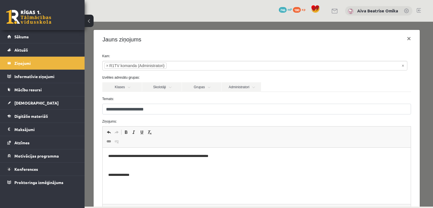
click at [155, 155] on p "**********" at bounding box center [254, 156] width 293 height 6
click at [157, 155] on p "**********" at bounding box center [254, 156] width 293 height 6
click at [242, 157] on p "**********" at bounding box center [254, 156] width 293 height 6
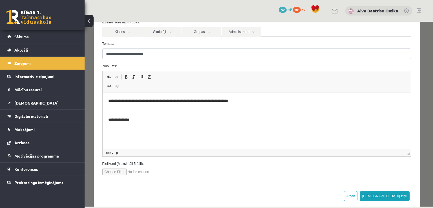
scroll to position [64, 0]
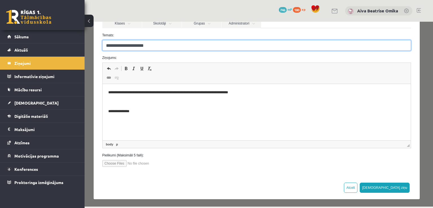
click at [116, 45] on input "**********" at bounding box center [256, 45] width 309 height 11
click at [117, 45] on input "**********" at bounding box center [256, 45] width 309 height 11
type input "**********"
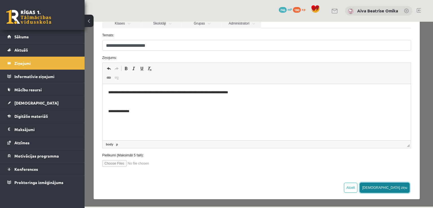
click at [399, 187] on button "Sūtīt ziņu" at bounding box center [385, 188] width 50 height 10
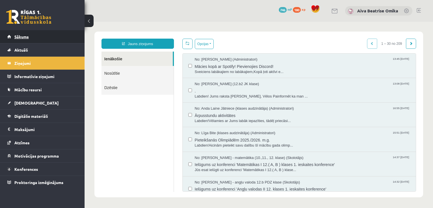
scroll to position [0, 0]
click at [40, 41] on link "Sākums" at bounding box center [42, 36] width 70 height 13
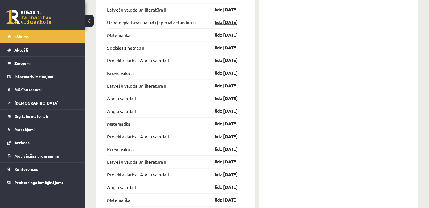
scroll to position [592, 0]
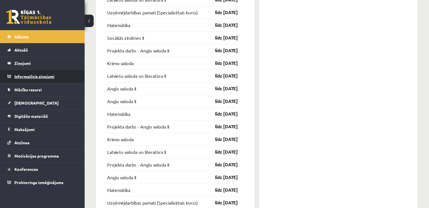
click at [44, 75] on legend "Informatīvie ziņojumi 0" at bounding box center [45, 76] width 63 height 13
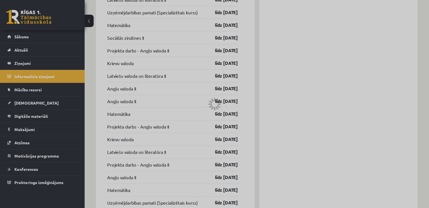
click at [43, 73] on div at bounding box center [214, 104] width 429 height 208
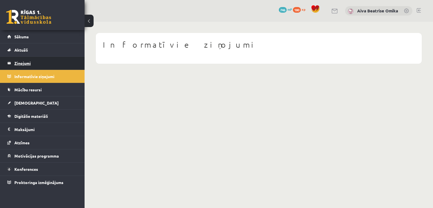
click at [34, 61] on legend "Ziņojumi 0" at bounding box center [45, 63] width 63 height 13
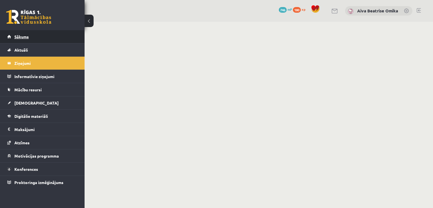
click at [31, 38] on link "Sākums" at bounding box center [42, 36] width 70 height 13
